Goal: Task Accomplishment & Management: Use online tool/utility

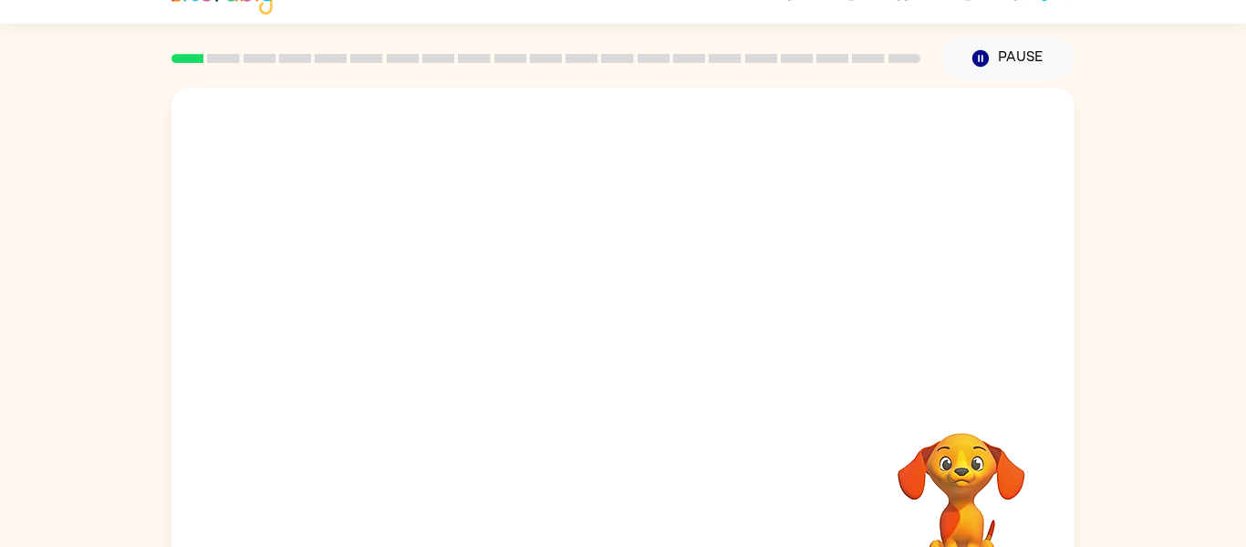
scroll to position [95, 0]
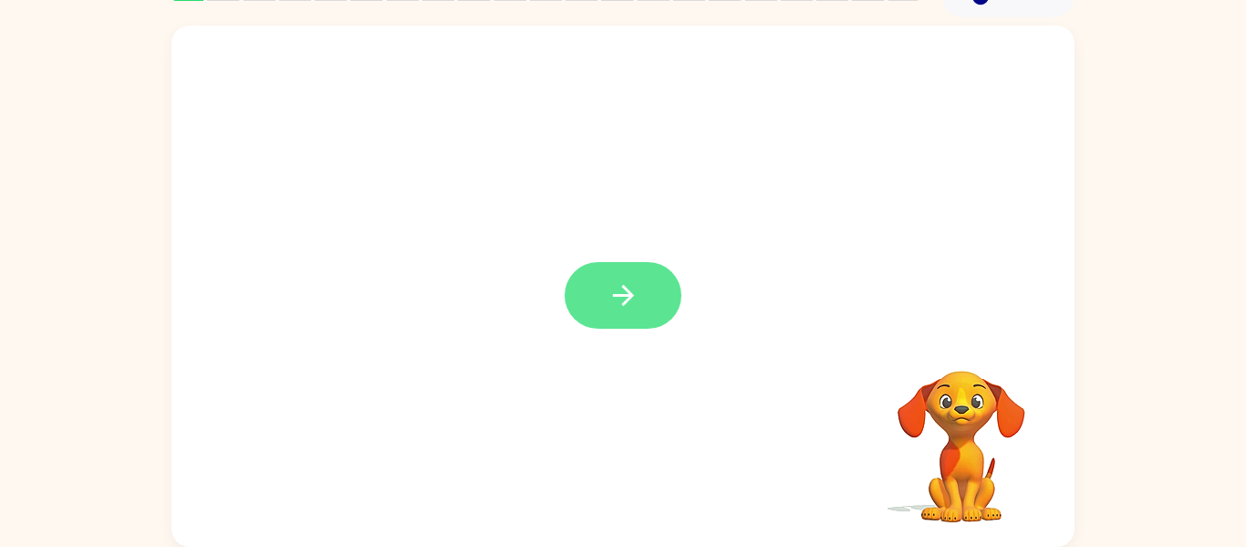
click at [611, 301] on icon "button" at bounding box center [624, 295] width 32 height 32
click at [134, 368] on div "Your browser must support playing .mp4 files to use Literably. Please try using…" at bounding box center [623, 281] width 1246 height 529
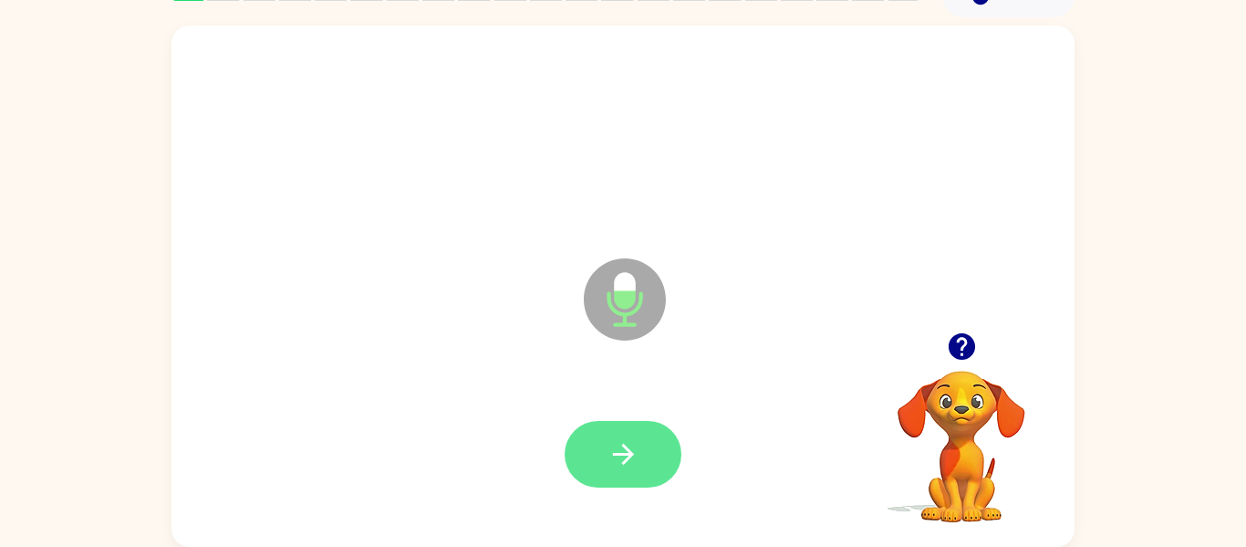
click at [620, 433] on button "button" at bounding box center [623, 454] width 117 height 67
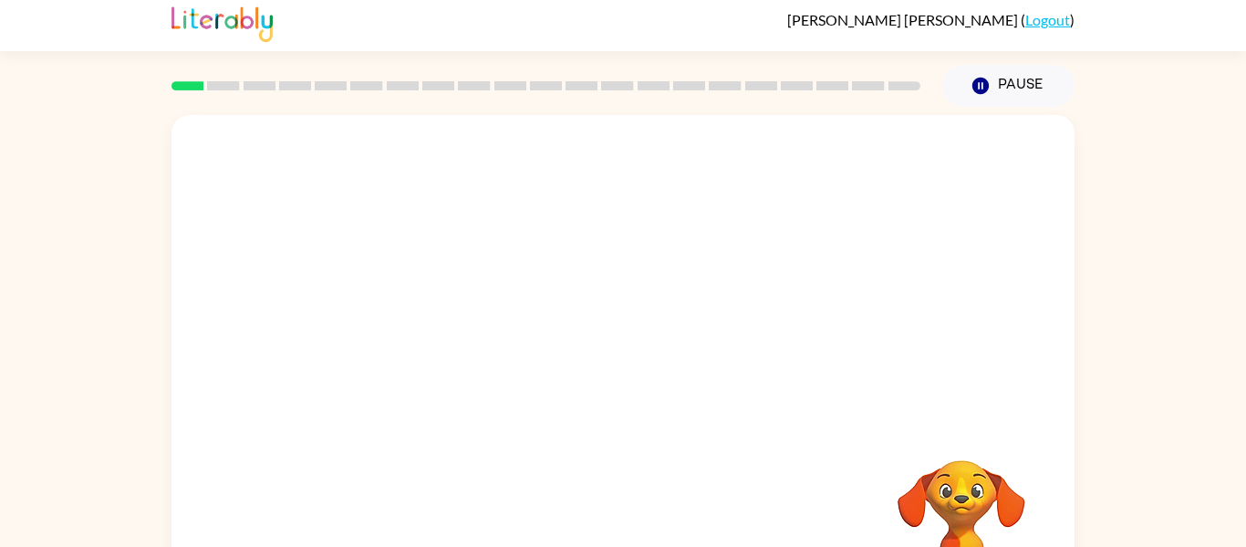
scroll to position [0, 0]
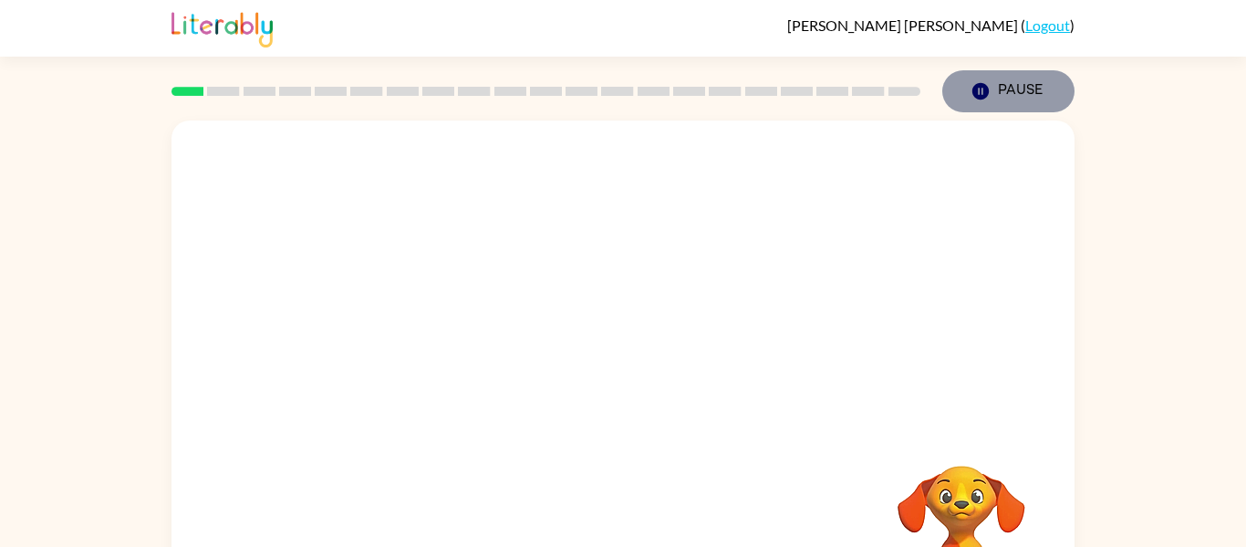
click at [1027, 83] on button "Pause Pause" at bounding box center [1009, 91] width 132 height 42
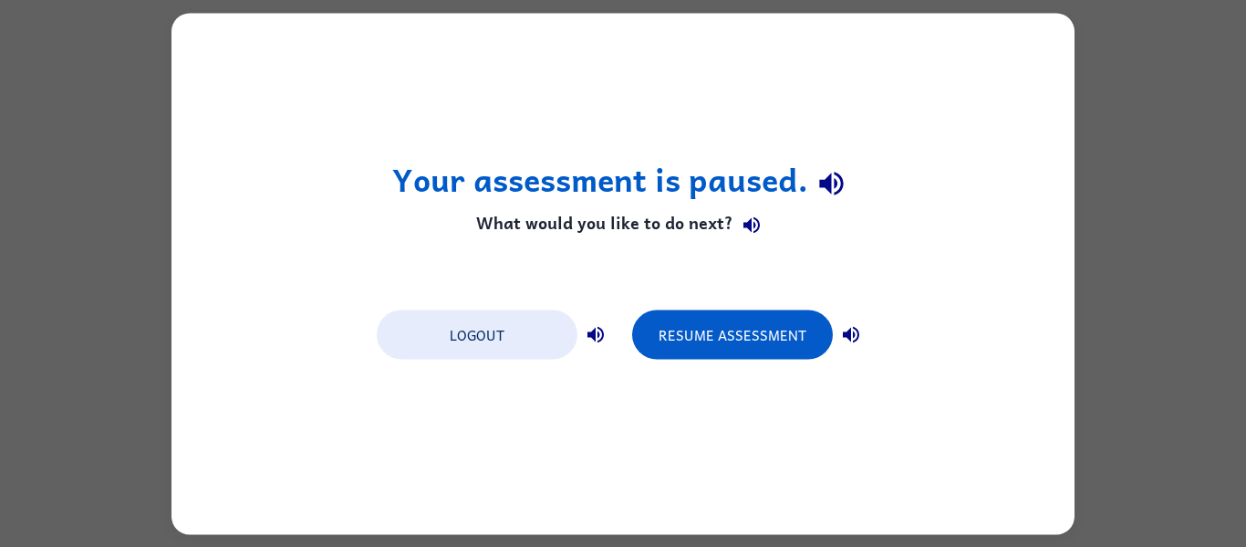
click at [1200, 367] on div "Your assessment is paused. What would you like to do next? Logout Resume Assess…" at bounding box center [623, 273] width 1246 height 547
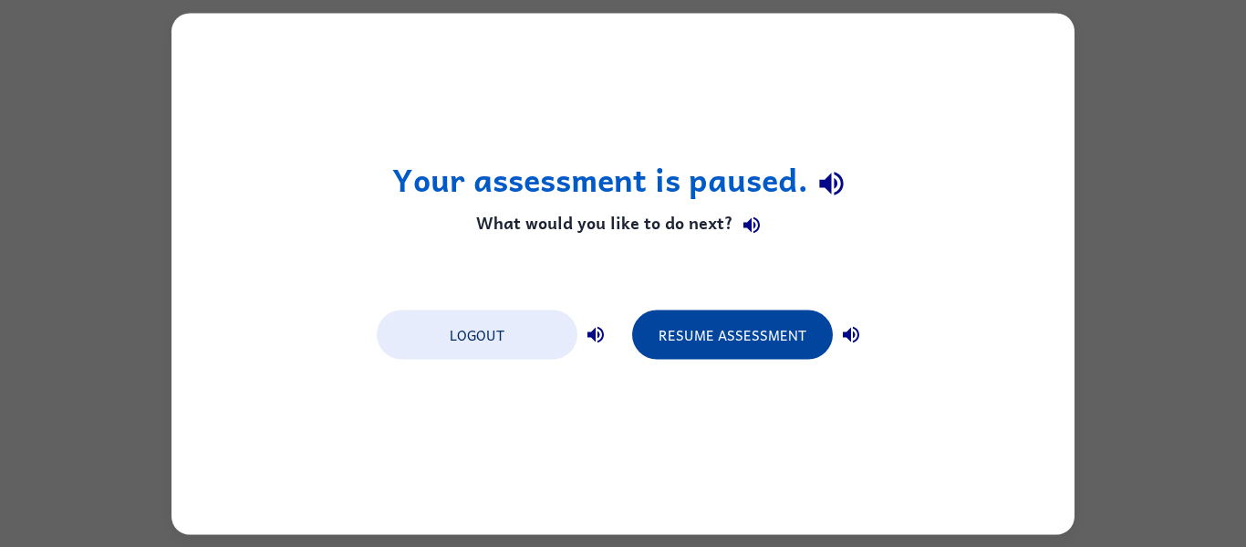
click at [728, 339] on button "Resume Assessment" at bounding box center [732, 333] width 201 height 49
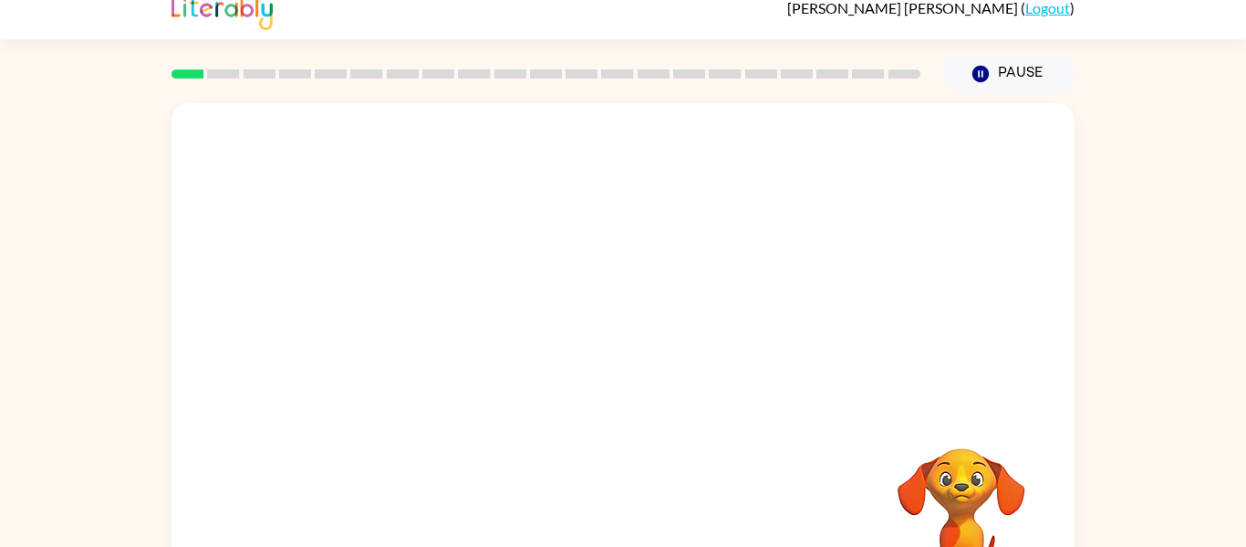
scroll to position [95, 0]
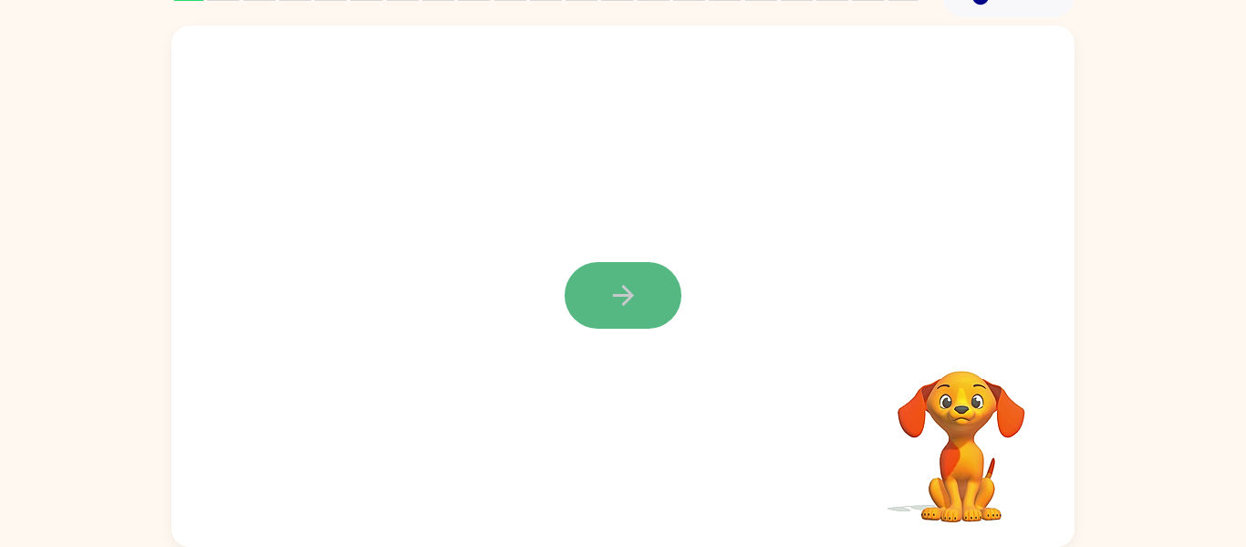
click at [641, 298] on button "button" at bounding box center [623, 295] width 117 height 67
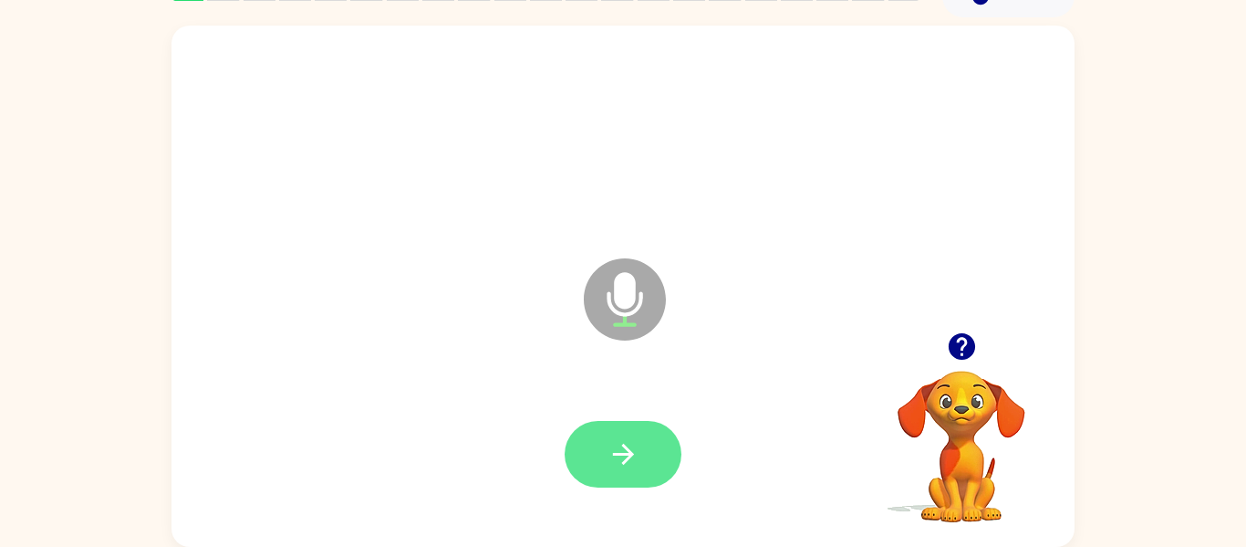
click at [650, 441] on button "button" at bounding box center [623, 454] width 117 height 67
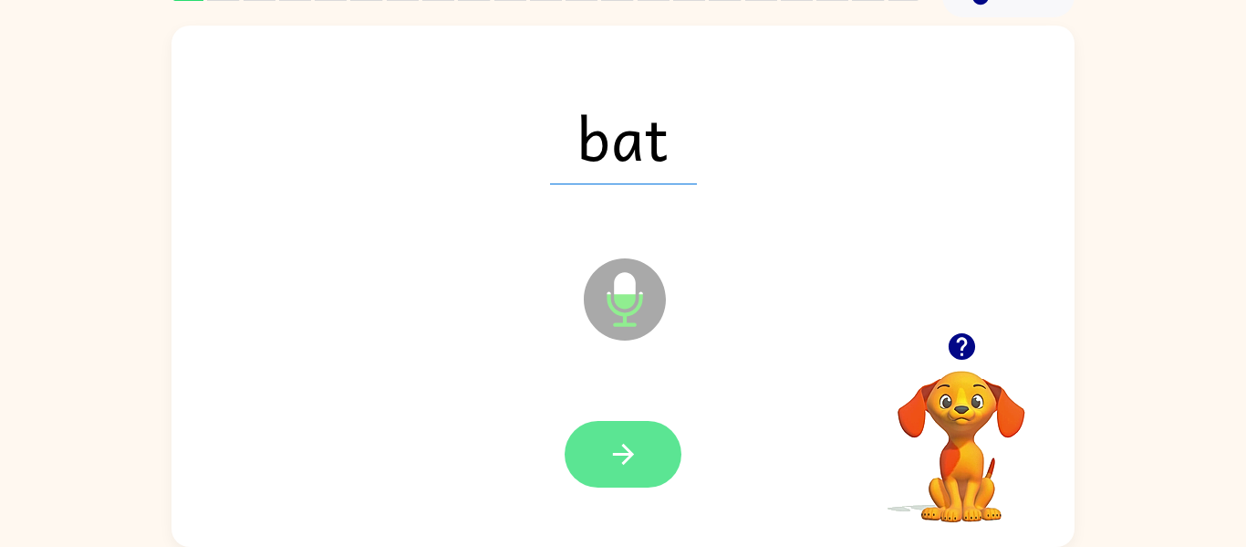
click at [634, 463] on icon "button" at bounding box center [624, 454] width 32 height 32
click at [662, 463] on button "button" at bounding box center [623, 454] width 117 height 67
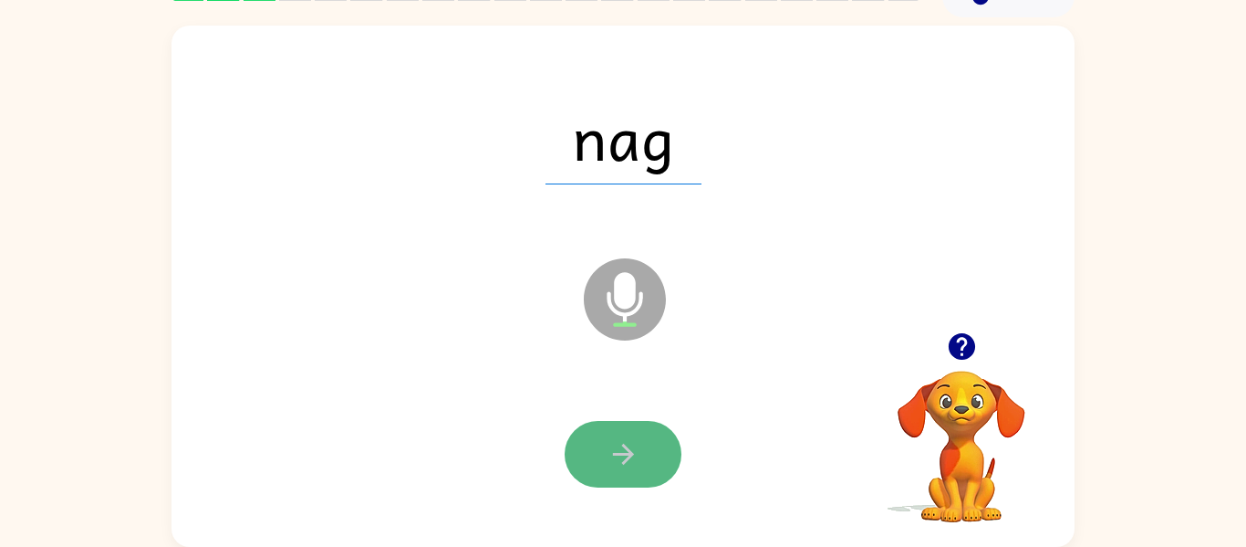
click at [639, 453] on icon "button" at bounding box center [624, 454] width 32 height 32
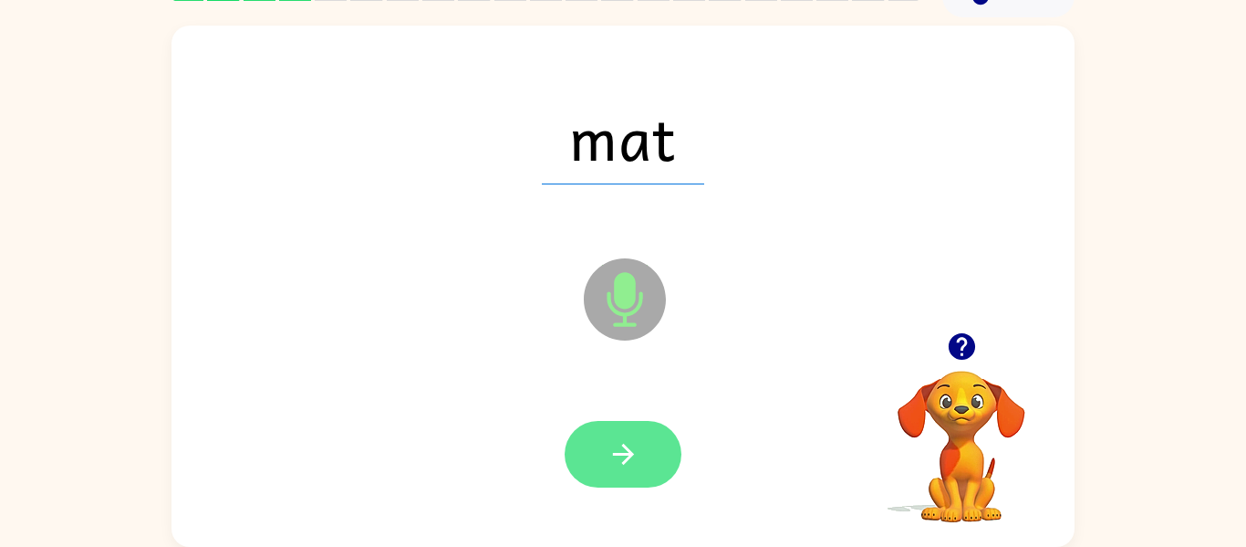
click at [630, 452] on icon "button" at bounding box center [622, 453] width 21 height 21
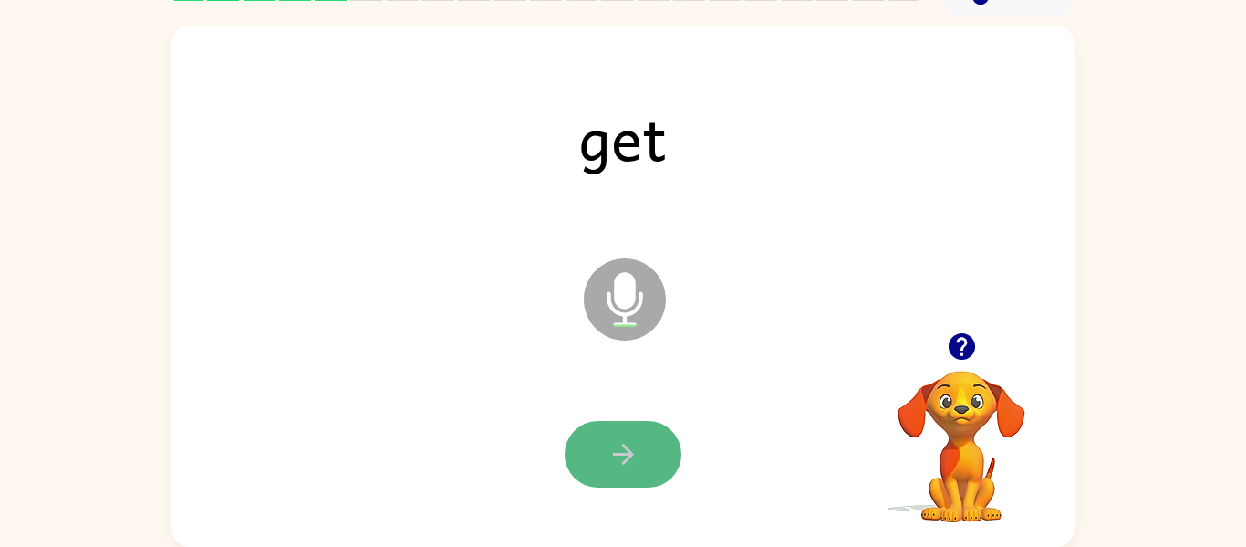
click at [615, 448] on icon "button" at bounding box center [624, 454] width 32 height 32
click at [620, 448] on icon "button" at bounding box center [624, 454] width 32 height 32
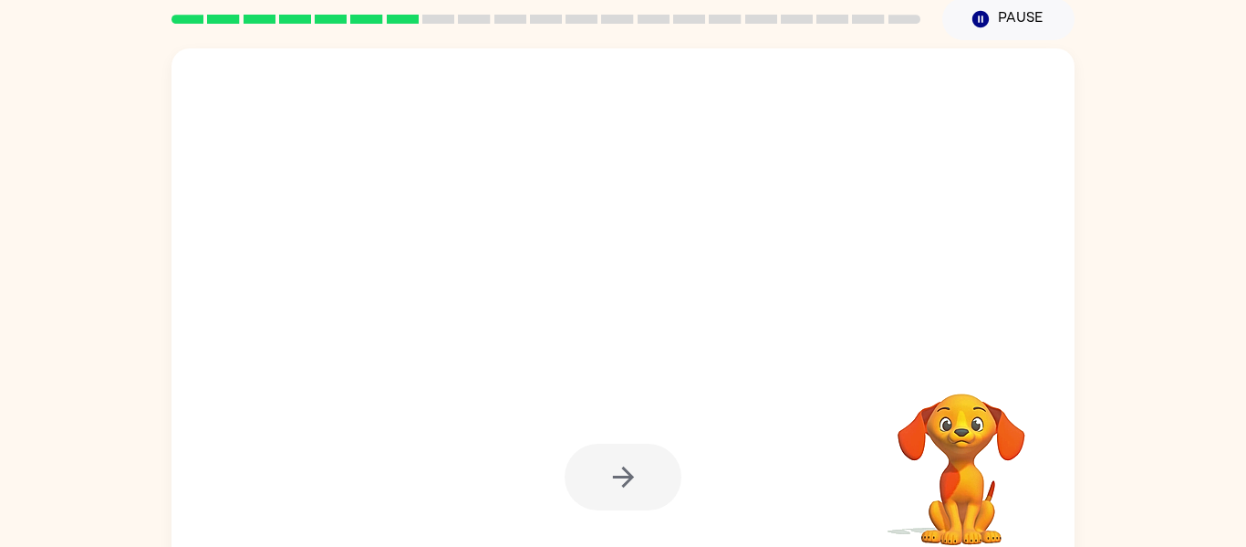
scroll to position [0, 0]
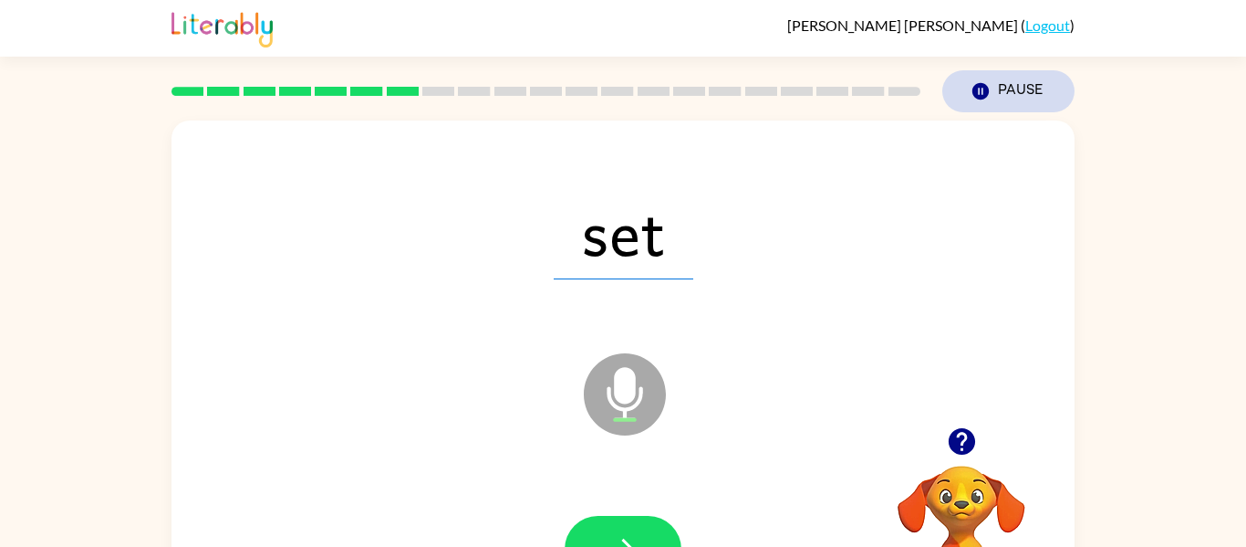
click at [1039, 98] on button "Pause Pause" at bounding box center [1009, 91] width 132 height 42
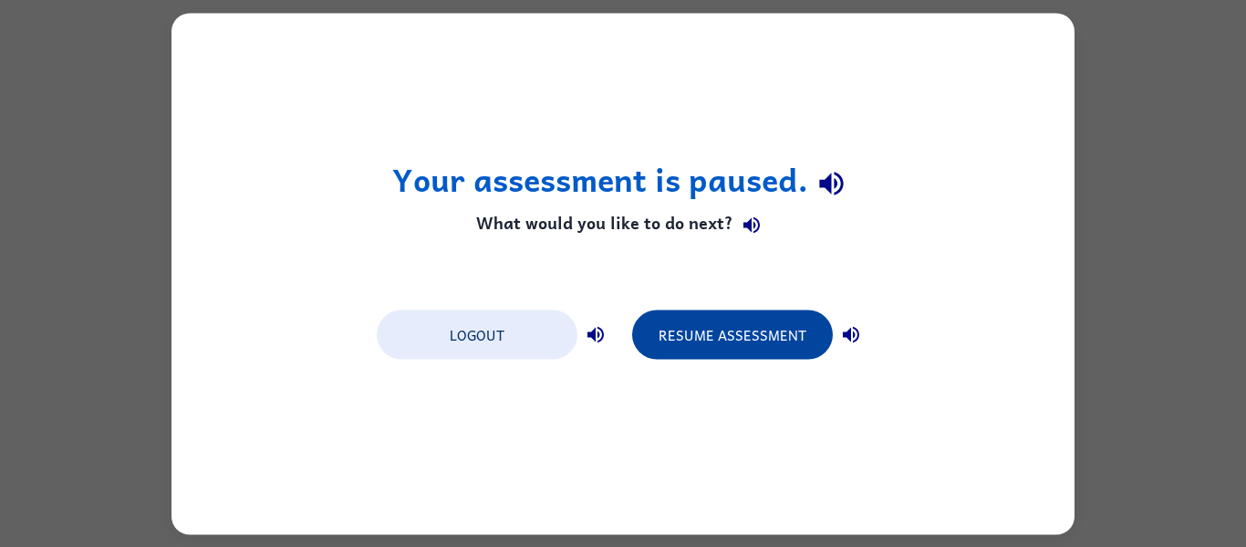
click at [712, 339] on button "Resume Assessment" at bounding box center [732, 333] width 201 height 49
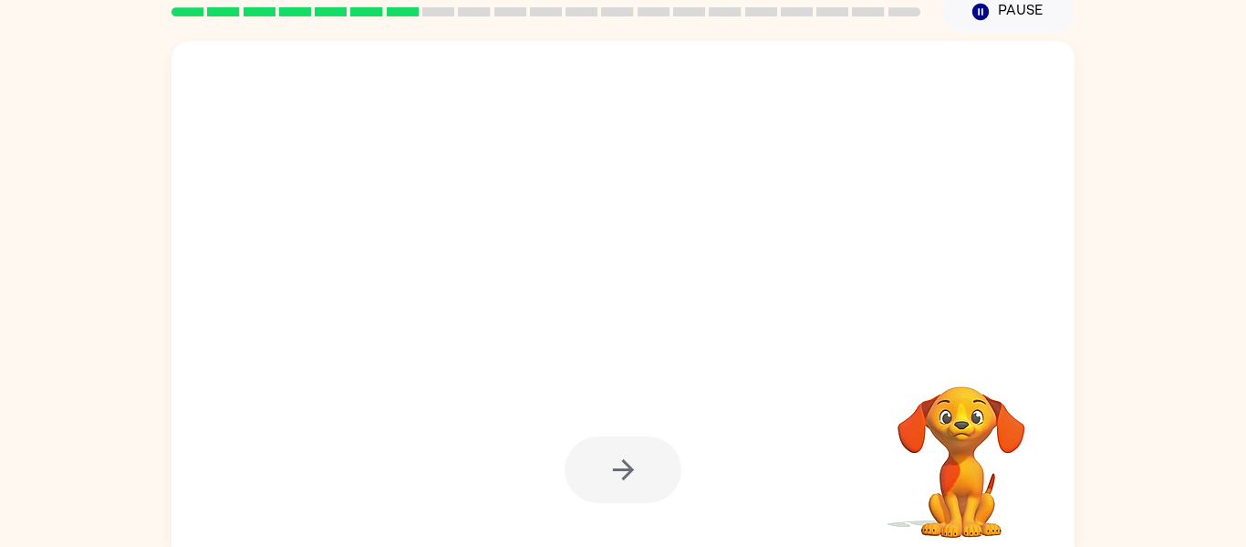
scroll to position [95, 0]
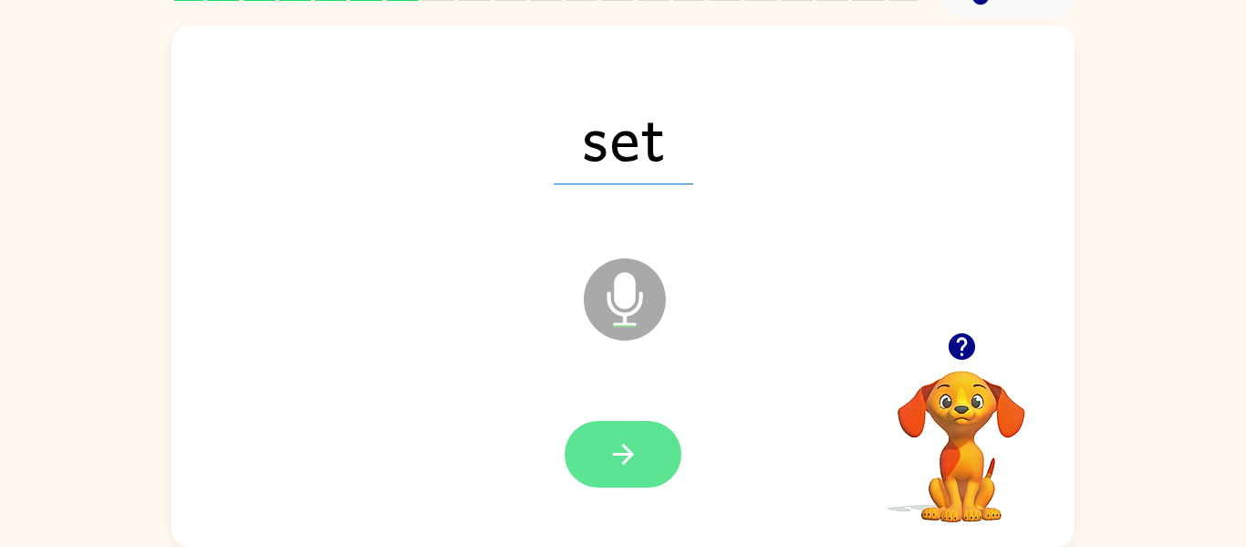
click at [610, 460] on icon "button" at bounding box center [624, 454] width 32 height 32
click at [638, 447] on icon "button" at bounding box center [624, 454] width 32 height 32
click at [627, 446] on icon "button" at bounding box center [624, 454] width 32 height 32
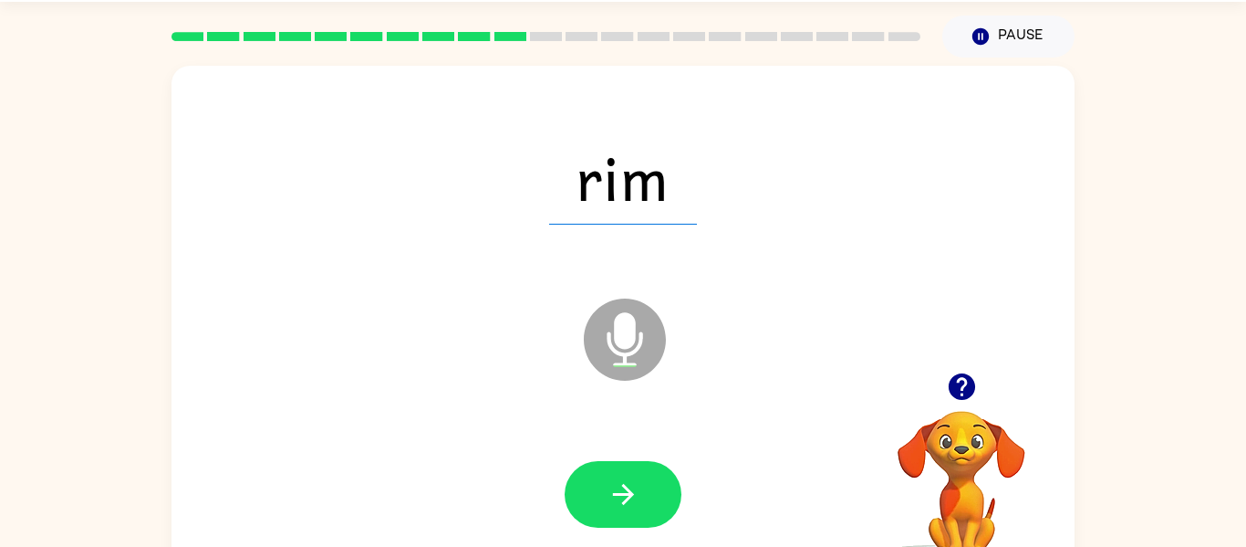
scroll to position [54, 0]
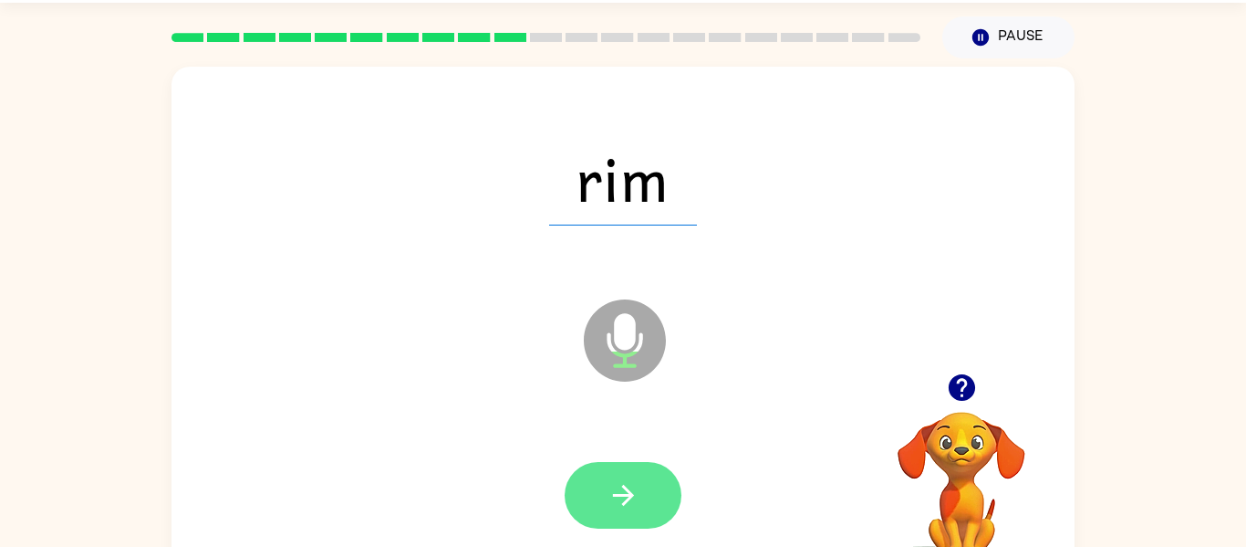
click at [649, 485] on button "button" at bounding box center [623, 495] width 117 height 67
click at [656, 491] on button "button" at bounding box center [623, 495] width 117 height 67
click at [629, 506] on icon "button" at bounding box center [624, 495] width 32 height 32
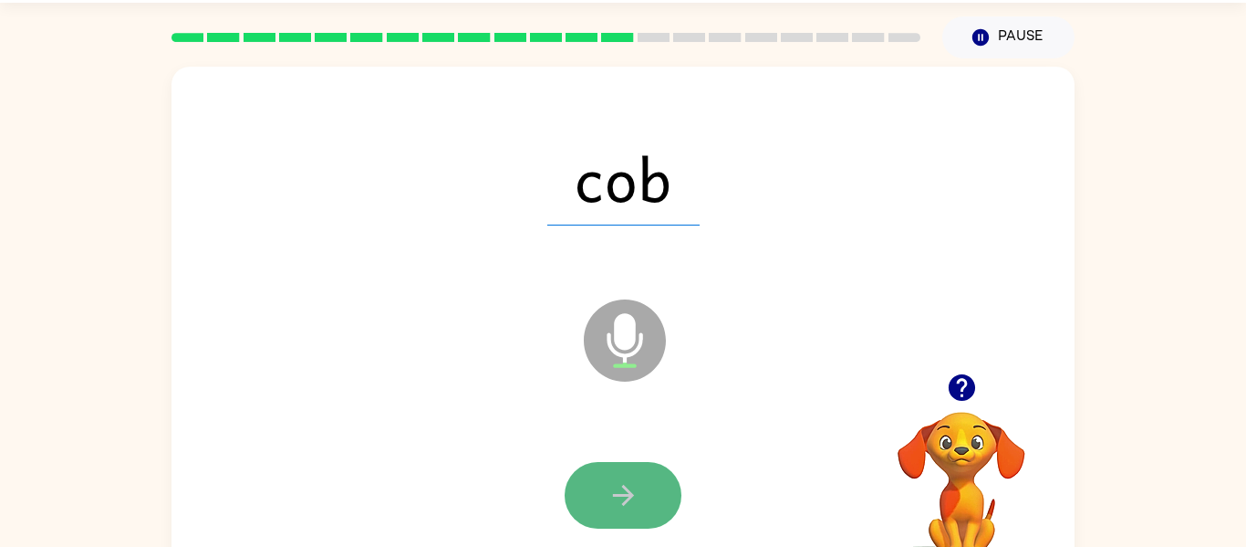
click at [639, 495] on button "button" at bounding box center [623, 495] width 117 height 67
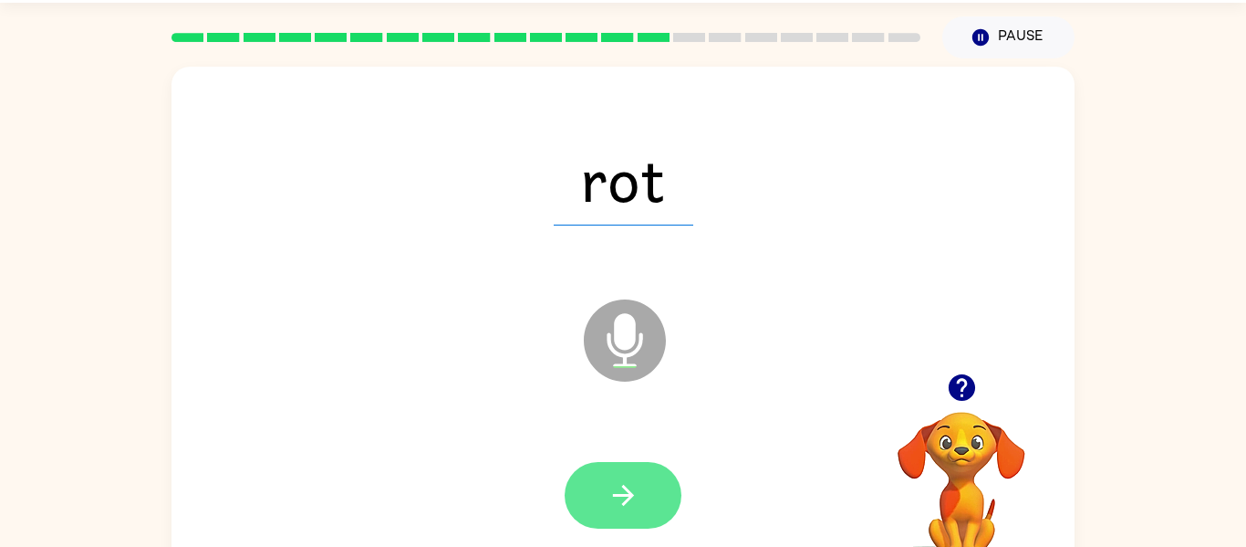
click at [613, 516] on button "button" at bounding box center [623, 495] width 117 height 67
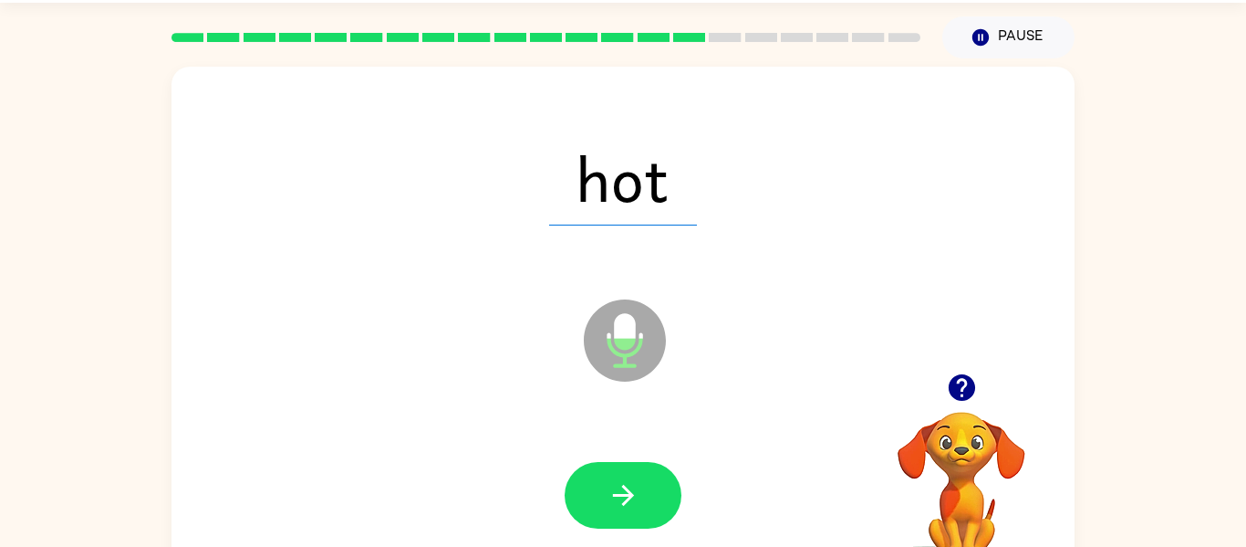
click at [616, 506] on icon "button" at bounding box center [624, 495] width 32 height 32
click at [620, 486] on icon "button" at bounding box center [624, 495] width 32 height 32
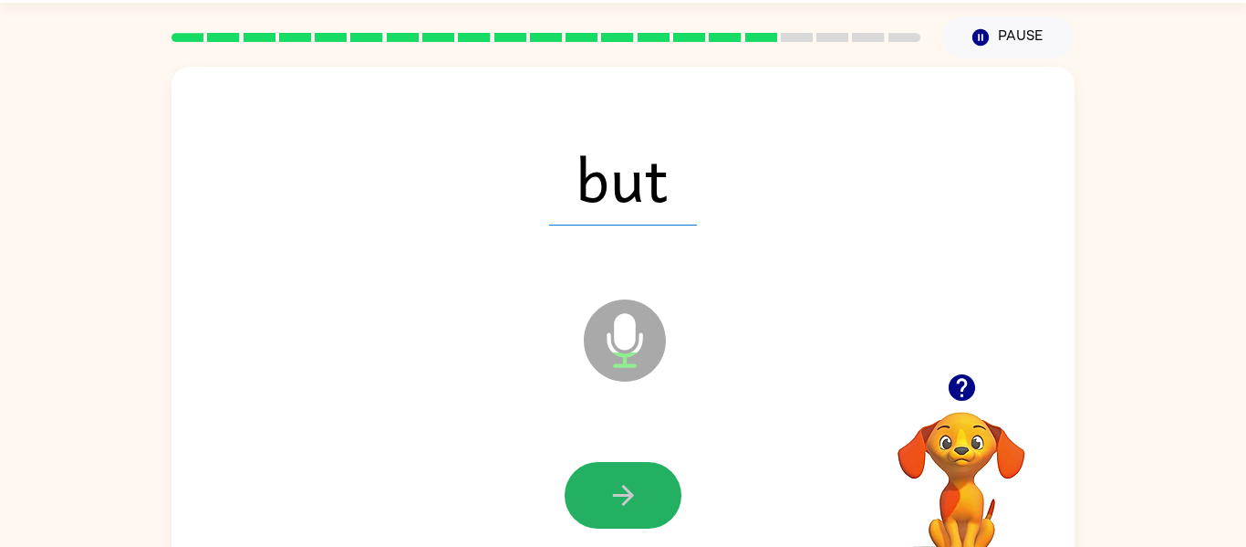
click at [620, 486] on icon "button" at bounding box center [624, 495] width 32 height 32
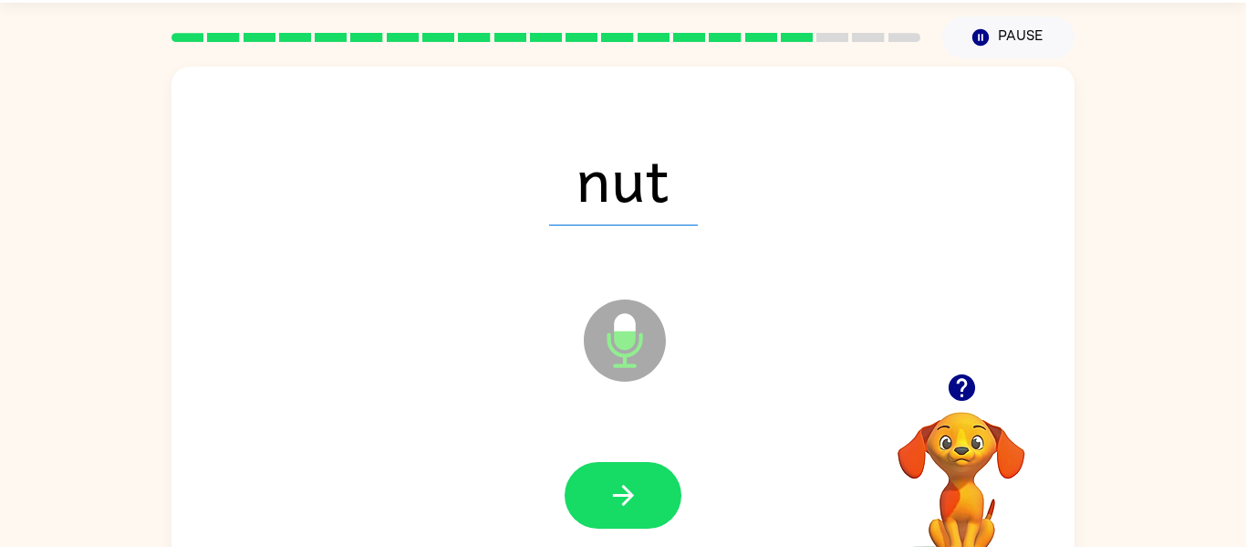
click at [613, 491] on icon "button" at bounding box center [624, 495] width 32 height 32
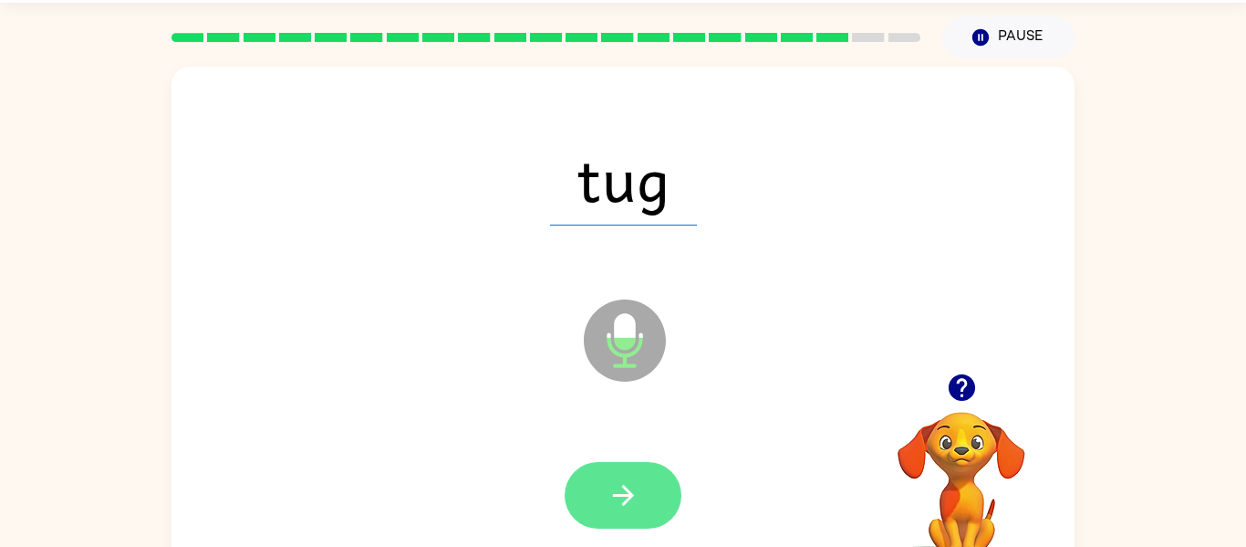
click at [637, 495] on icon "button" at bounding box center [624, 495] width 32 height 32
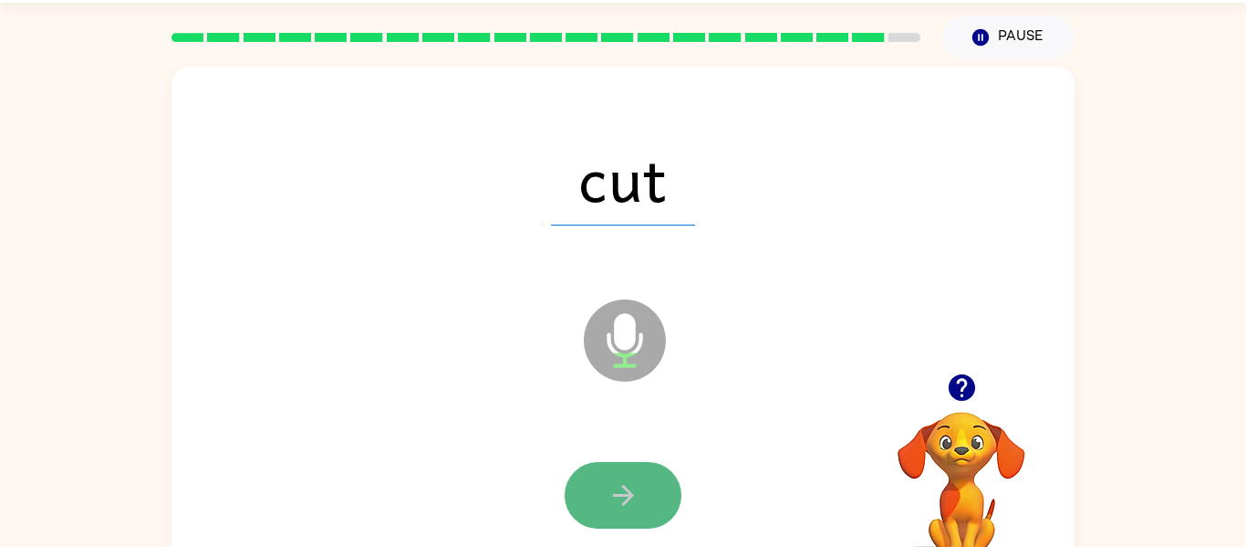
click at [610, 486] on icon "button" at bounding box center [624, 495] width 32 height 32
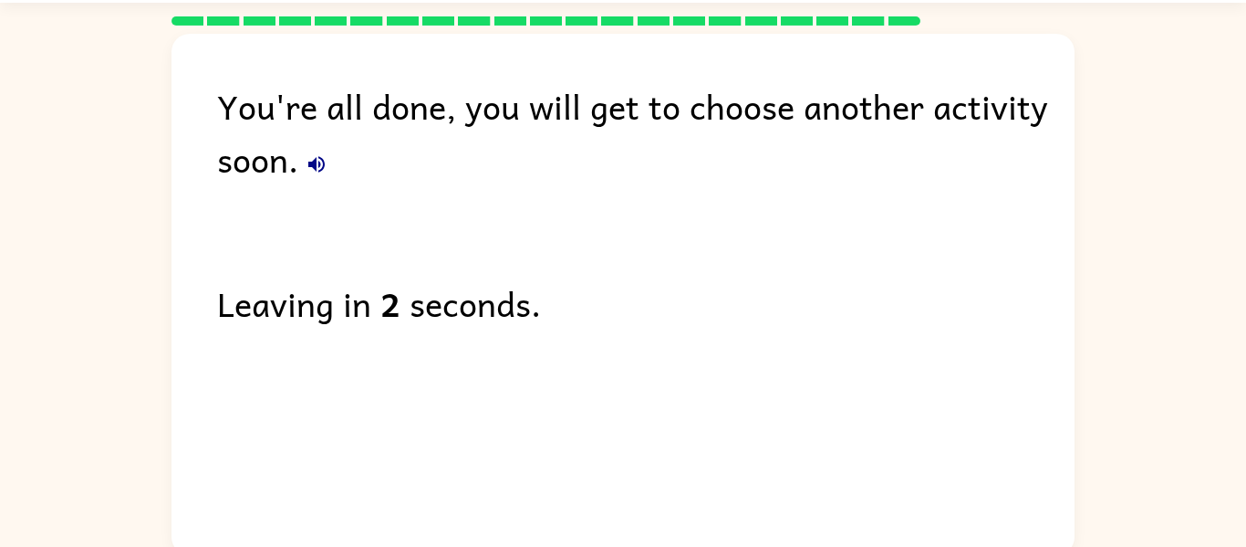
click at [423, 288] on div "Leaving in 2 seconds." at bounding box center [646, 302] width 858 height 53
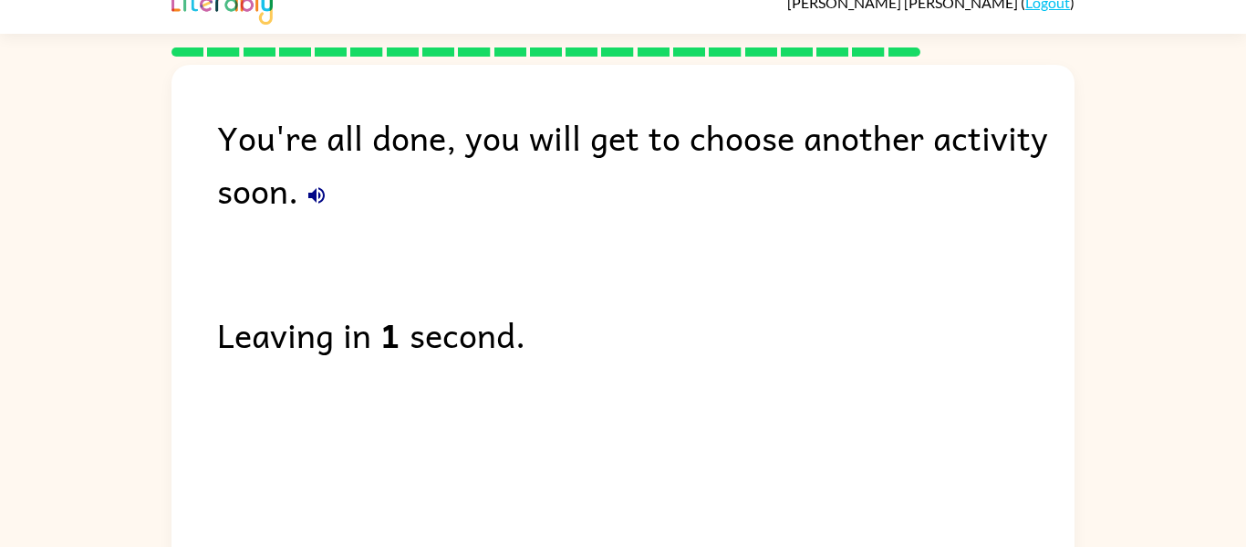
scroll to position [62, 0]
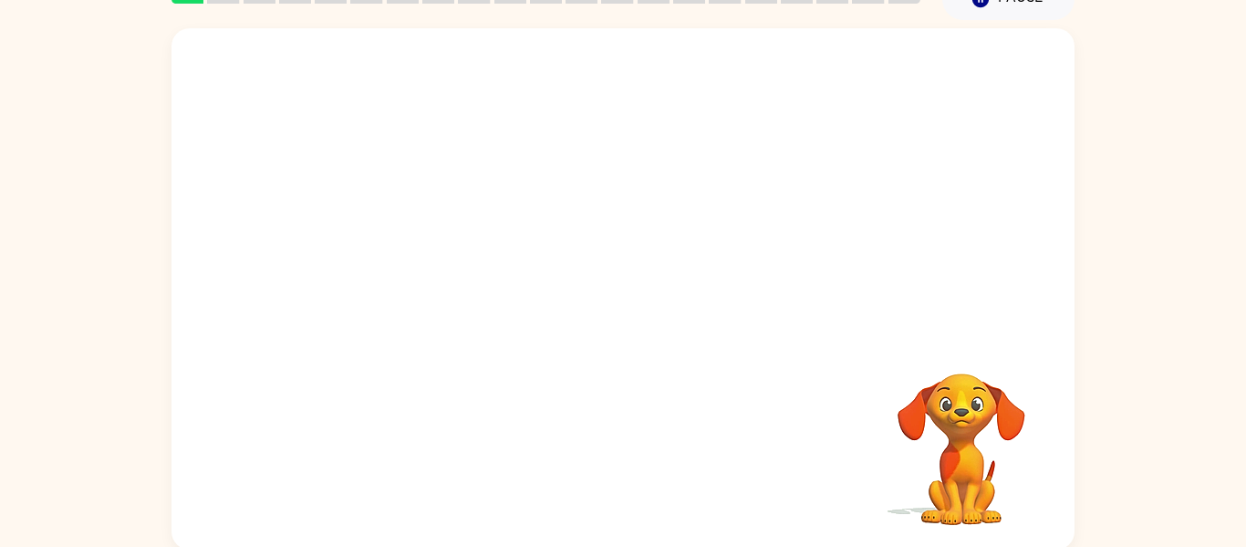
scroll to position [95, 0]
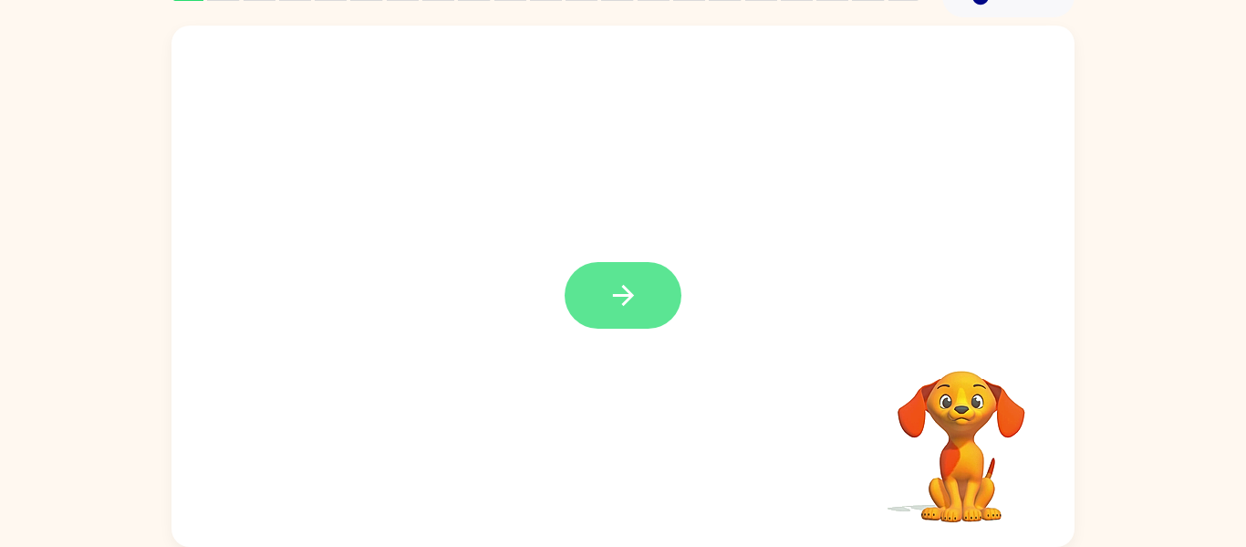
click at [639, 295] on icon "button" at bounding box center [624, 295] width 32 height 32
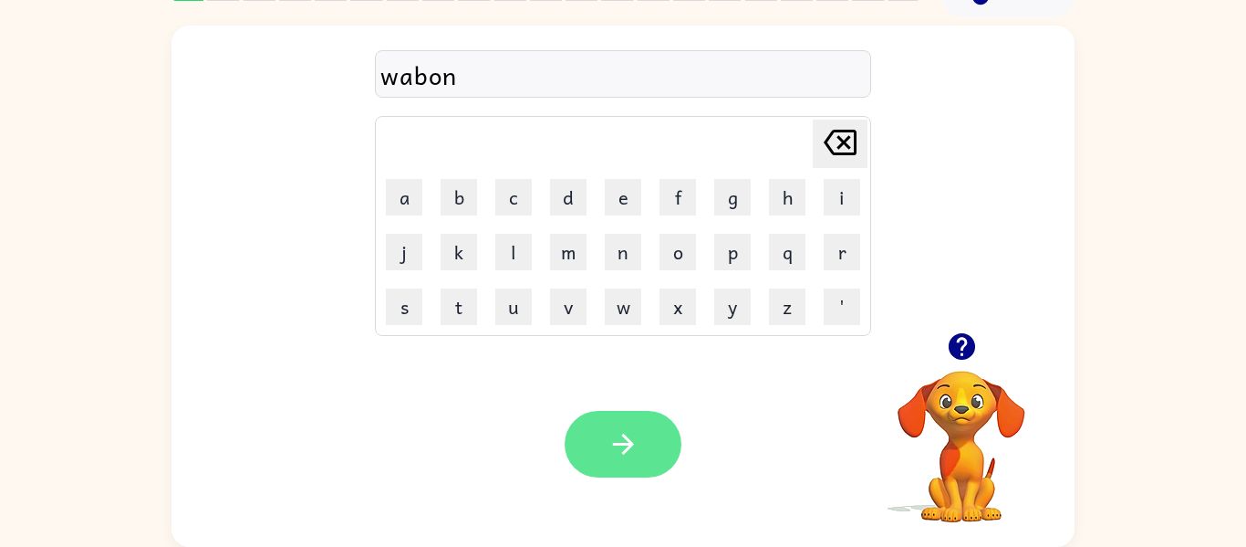
click at [666, 466] on button "button" at bounding box center [623, 444] width 117 height 67
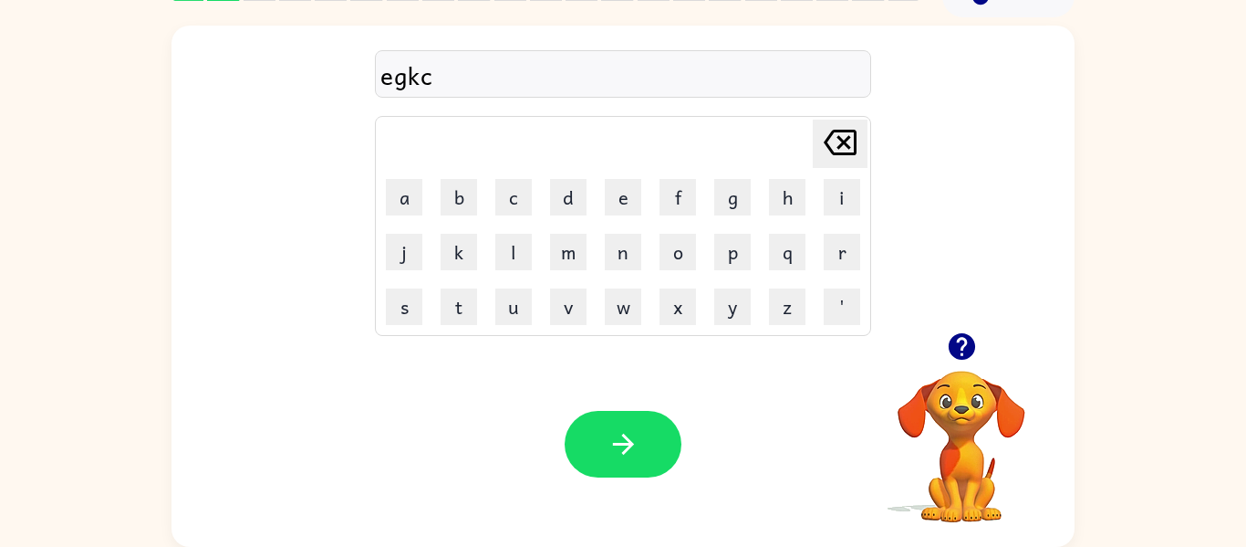
click at [964, 463] on video "Your browser must support playing .mp4 files to use Literably. Please try using…" at bounding box center [962, 433] width 182 height 182
click at [976, 359] on icon "button" at bounding box center [962, 346] width 32 height 32
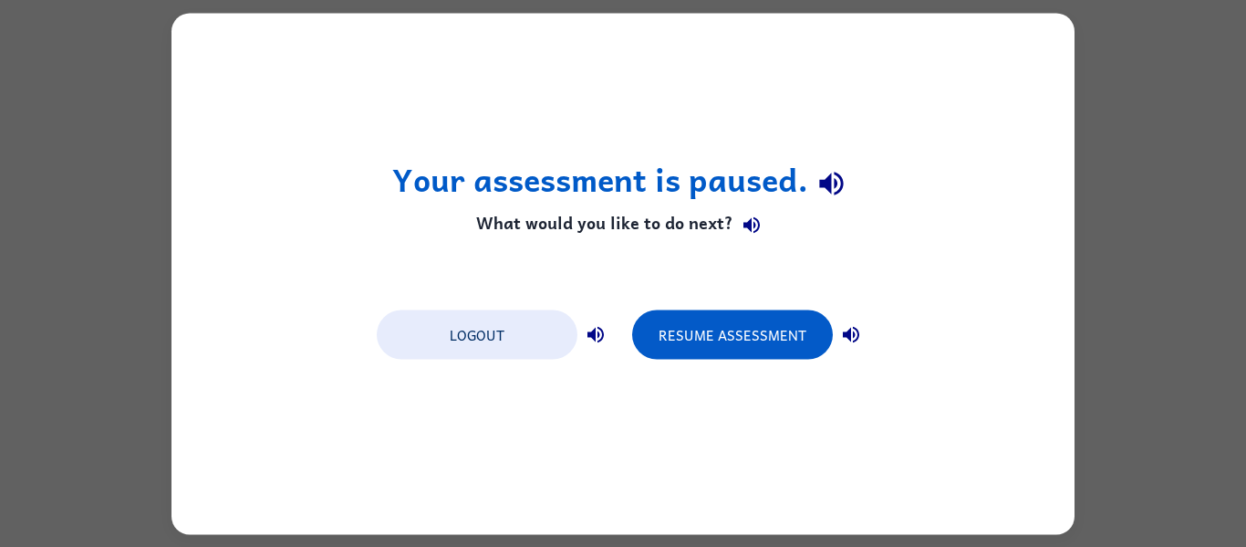
scroll to position [0, 0]
click at [669, 380] on div "Your assessment is paused. What would you like to do next? Logout Resume Assess…" at bounding box center [623, 273] width 903 height 521
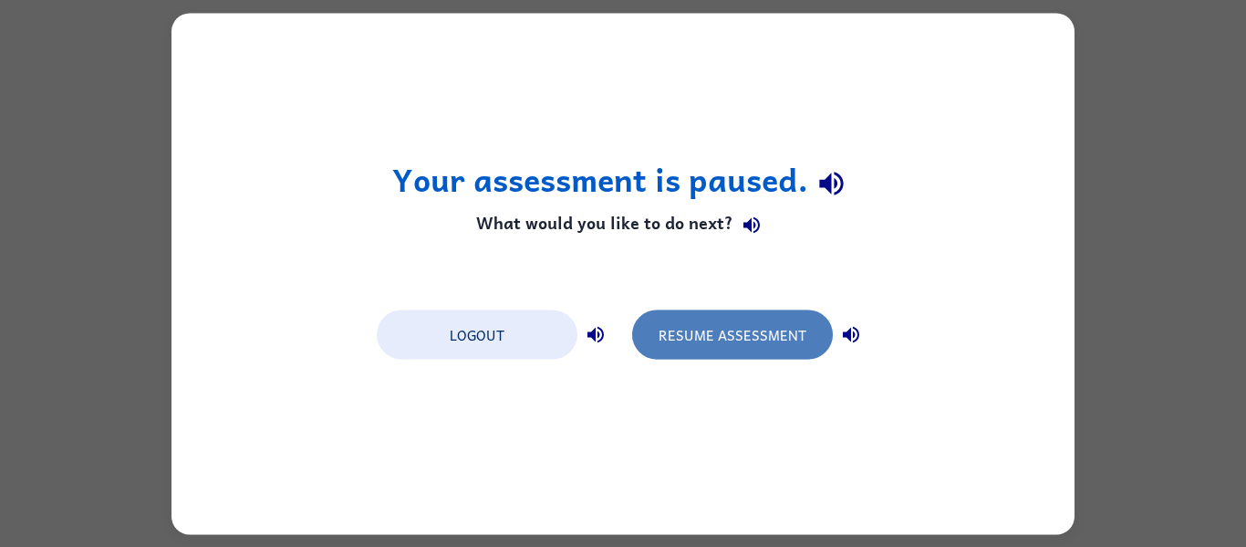
click at [698, 319] on button "Resume Assessment" at bounding box center [732, 333] width 201 height 49
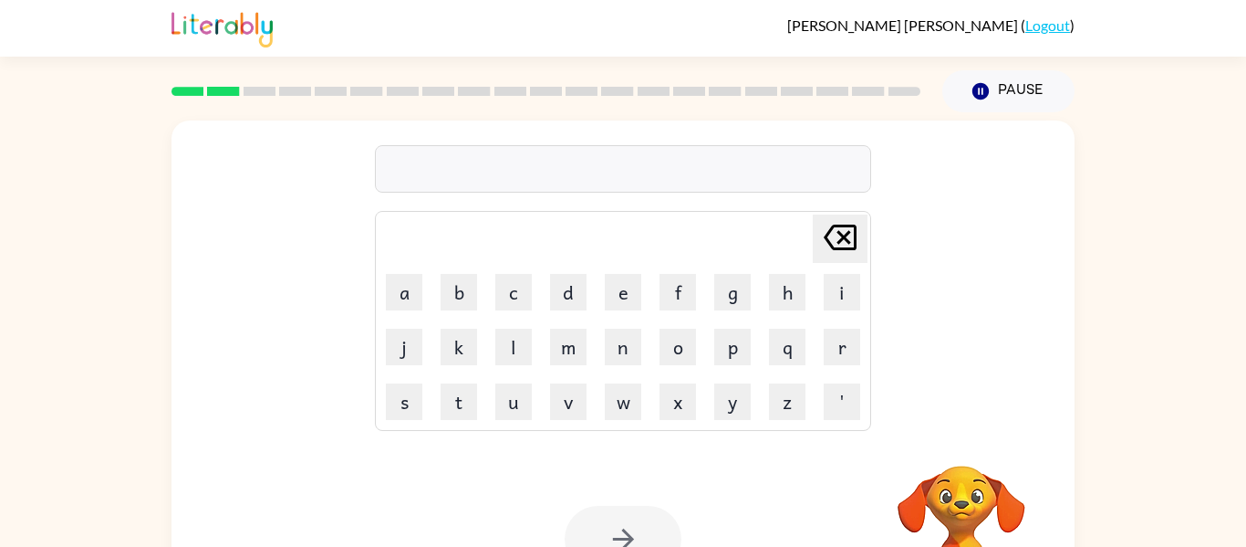
click at [26, 218] on div "Delete Delete last character input a b c d e f g h i j k l m n o p q r s t u v …" at bounding box center [623, 376] width 1246 height 529
click at [993, 94] on button "Pause Pause" at bounding box center [1009, 91] width 132 height 42
